Goal: Transaction & Acquisition: Purchase product/service

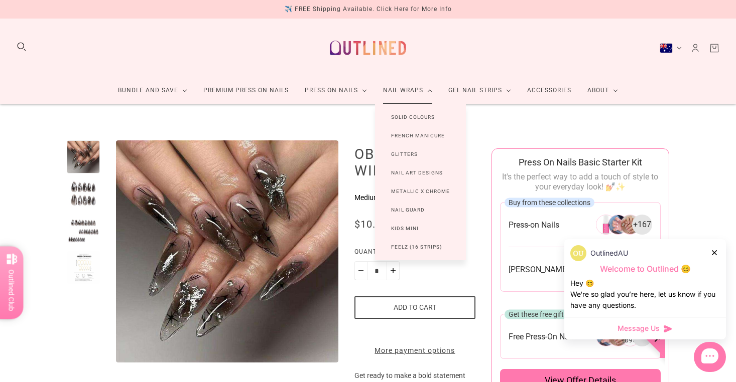
click at [411, 173] on link "Nail Art Designs" at bounding box center [417, 173] width 84 height 19
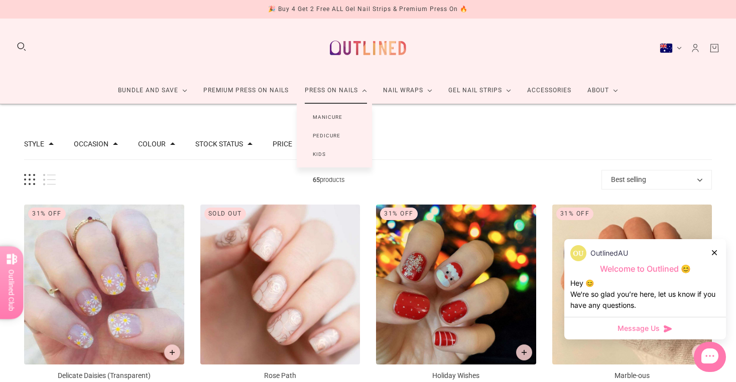
click at [329, 117] on link "Manicure" at bounding box center [328, 117] width 62 height 19
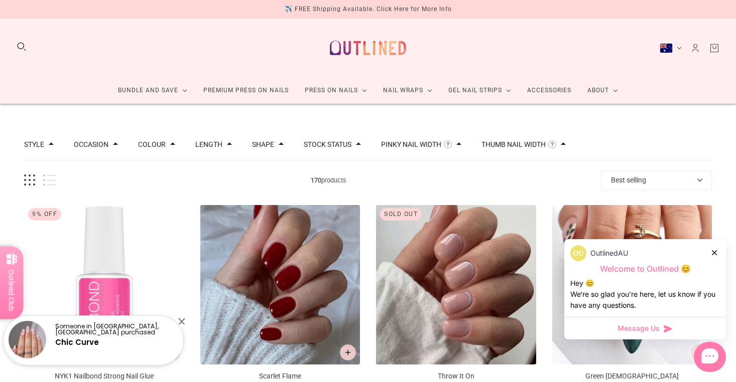
click at [44, 181] on button "List view" at bounding box center [49, 181] width 13 height 12
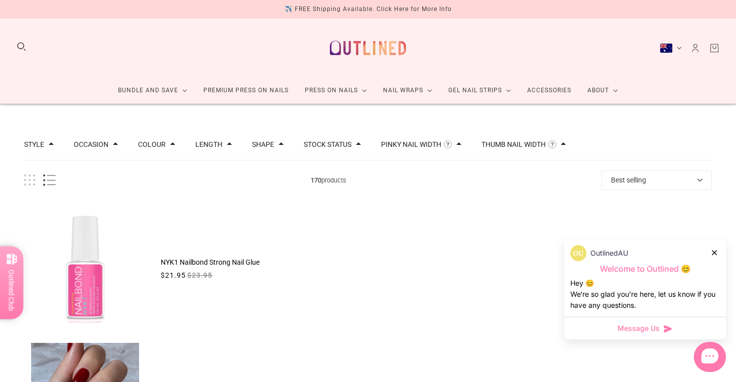
click at [44, 181] on button "List view" at bounding box center [49, 181] width 13 height 12
click at [29, 182] on button "Grid view" at bounding box center [29, 181] width 11 height 12
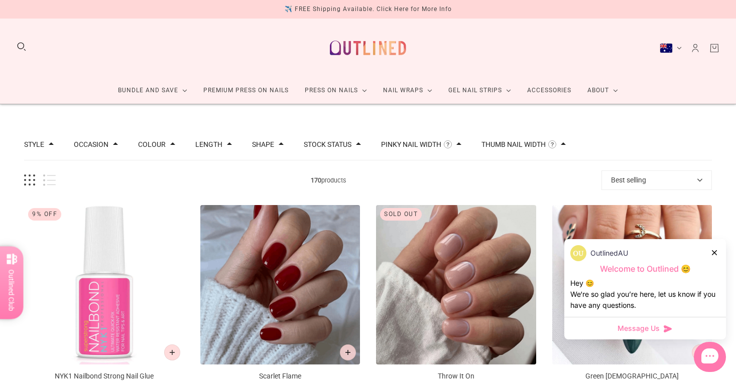
click at [619, 182] on button "Best selling" at bounding box center [656, 181] width 110 height 20
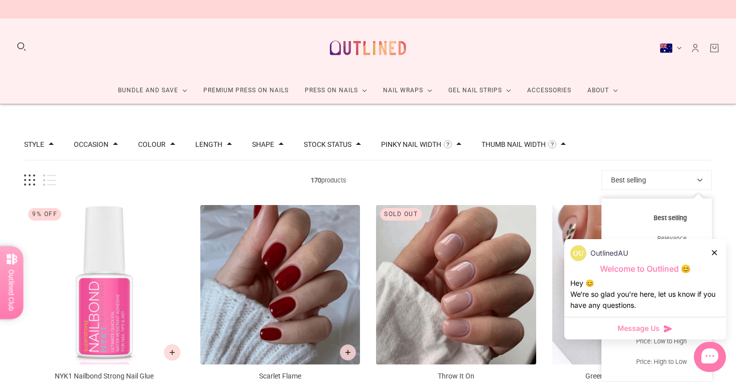
click at [707, 253] on div "OutlinedAU" at bounding box center [645, 253] width 150 height 16
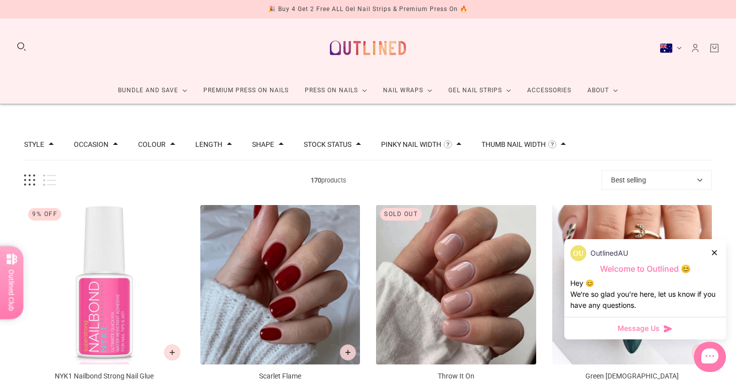
click at [709, 252] on div "OutlinedAU" at bounding box center [645, 253] width 150 height 16
click at [710, 252] on div "OutlinedAU" at bounding box center [645, 253] width 150 height 16
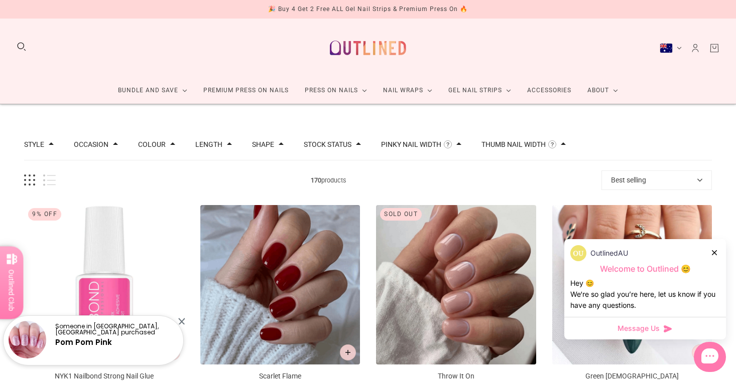
click at [711, 250] on div "OutlinedAU" at bounding box center [645, 253] width 150 height 16
click at [716, 249] on div at bounding box center [715, 252] width 6 height 11
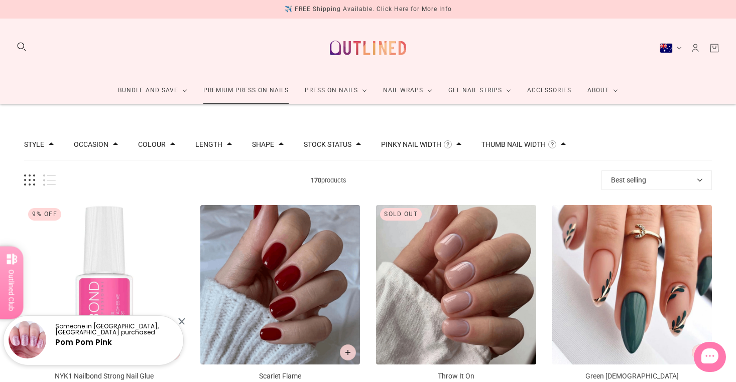
click at [246, 94] on link "Premium Press On Nails" at bounding box center [245, 90] width 101 height 27
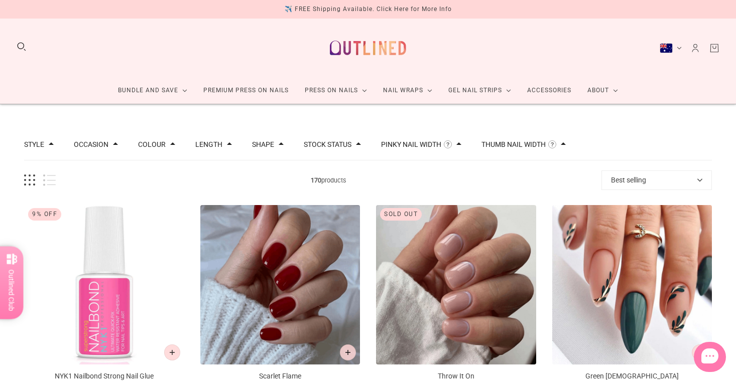
click at [222, 145] on button "Length" at bounding box center [208, 144] width 27 height 7
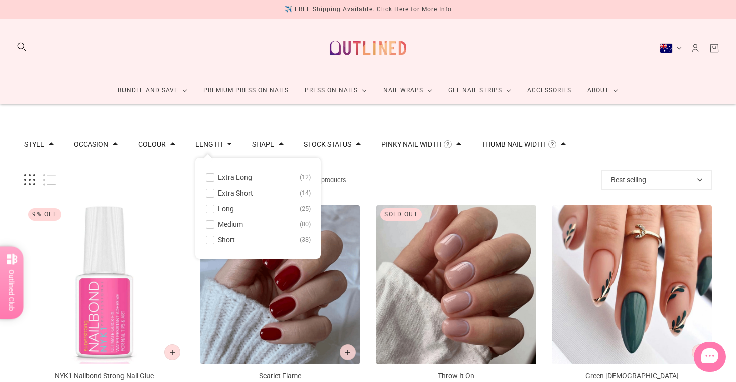
click at [242, 181] on span "Extra Long" at bounding box center [235, 178] width 34 height 8
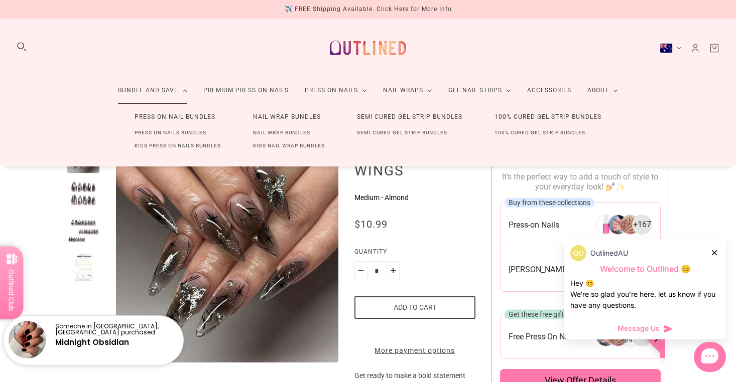
scroll to position [1, 0]
